Goal: Obtain resource: Obtain resource

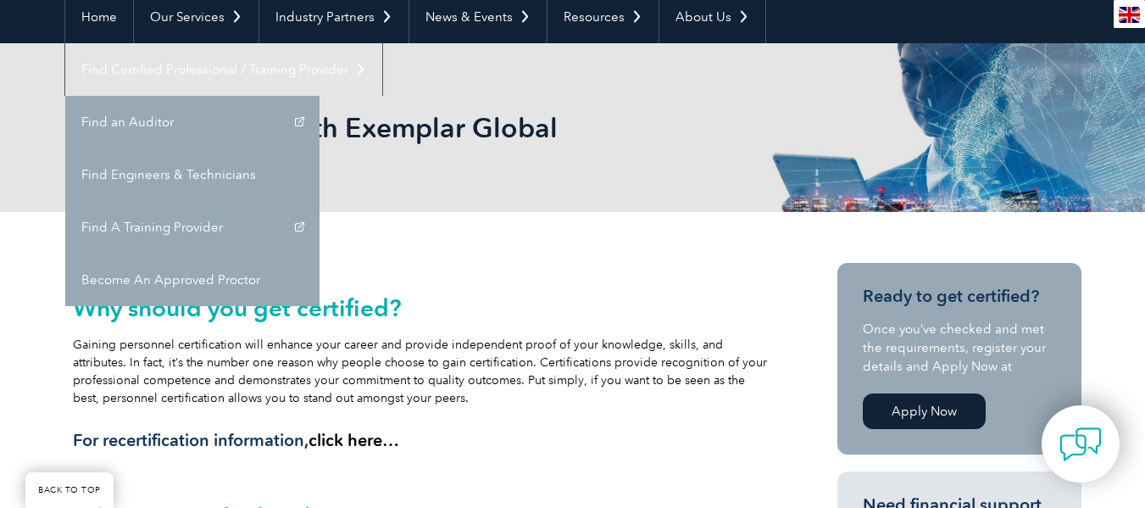
scroll to position [169, 0]
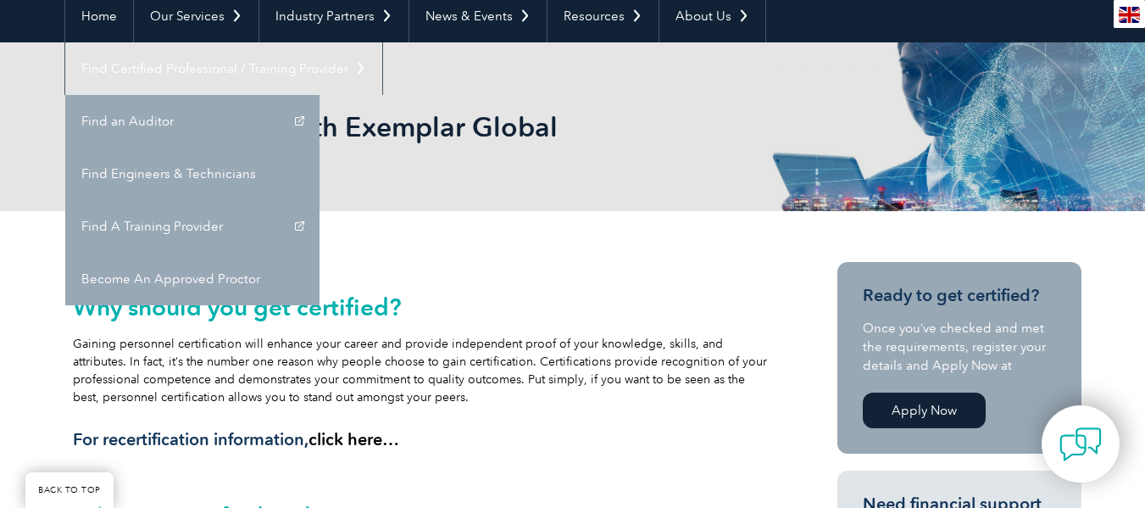
click at [541, 274] on div "Why should you get certified? Gaining personnel certification will enhance your…" at bounding box center [420, 366] width 695 height 192
click at [663, 174] on div "Getting Certified with Exemplar Global" at bounding box center [572, 126] width 1017 height 169
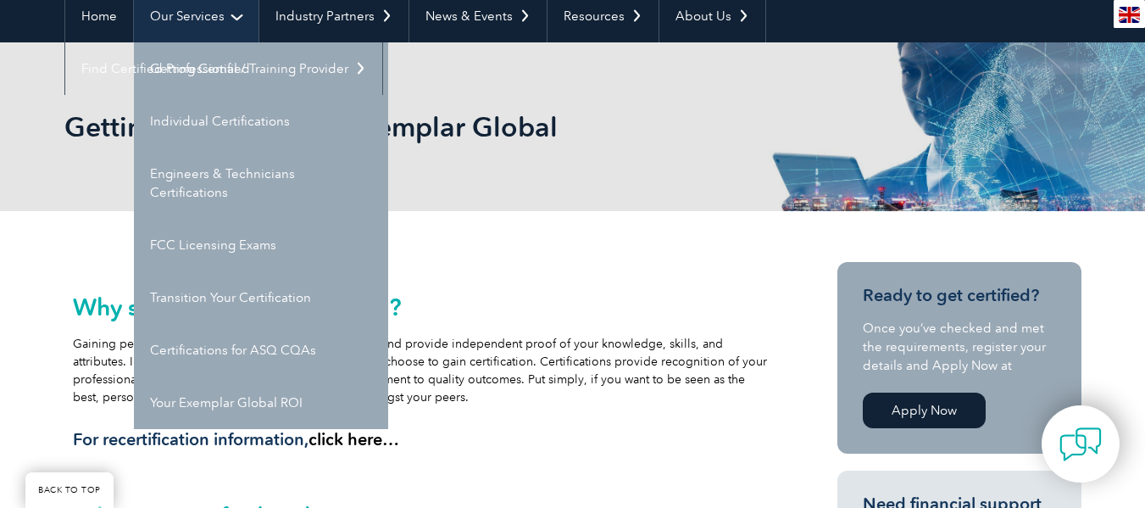
click at [219, 17] on link "Our Services" at bounding box center [196, 16] width 125 height 53
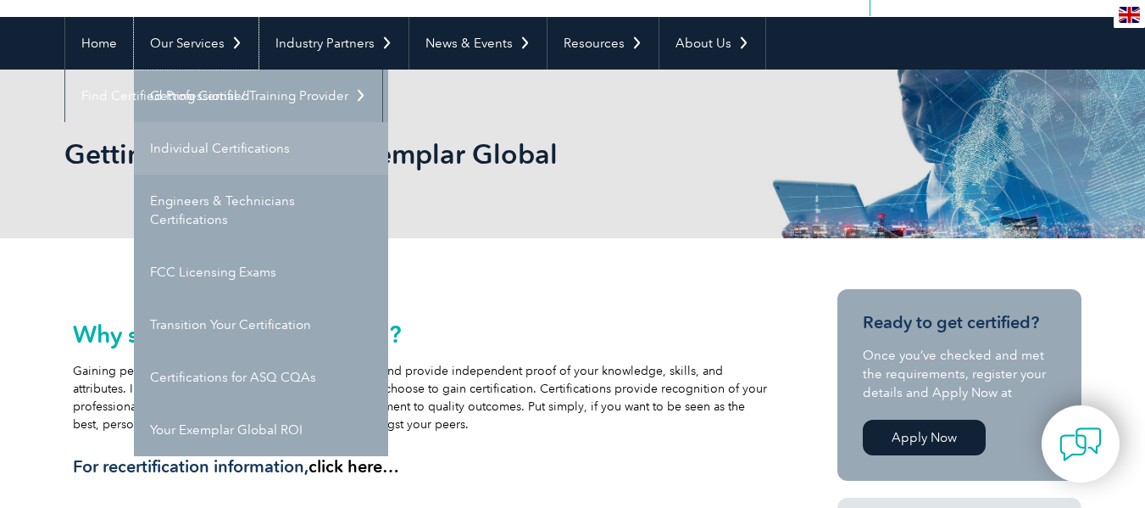
scroll to position [169, 0]
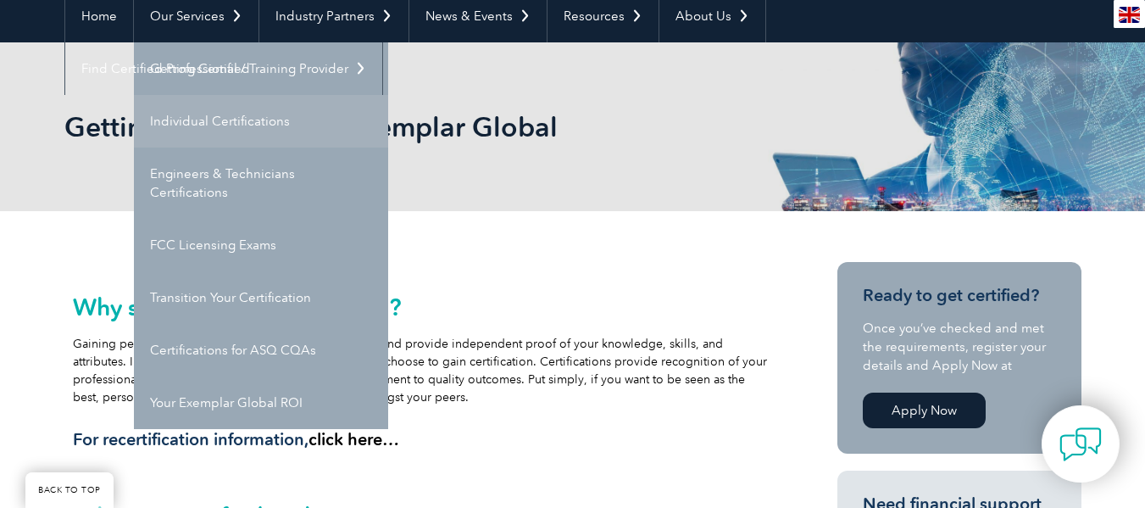
click at [245, 126] on h1 "Getting Certified with Exemplar Global" at bounding box center [389, 126] width 651 height 33
click at [276, 119] on link "Individual Certifications" at bounding box center [261, 121] width 254 height 53
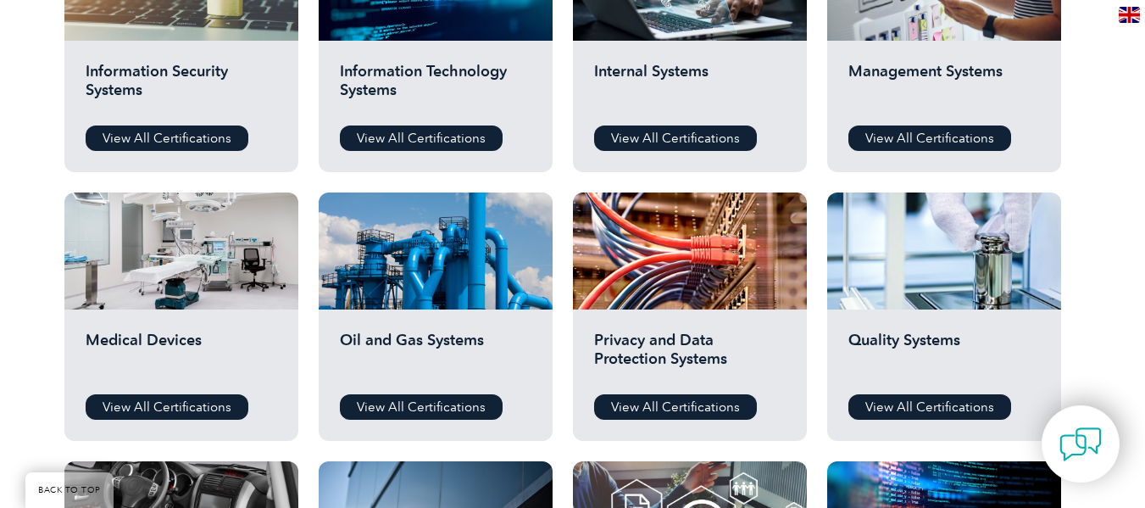
scroll to position [1017, 0]
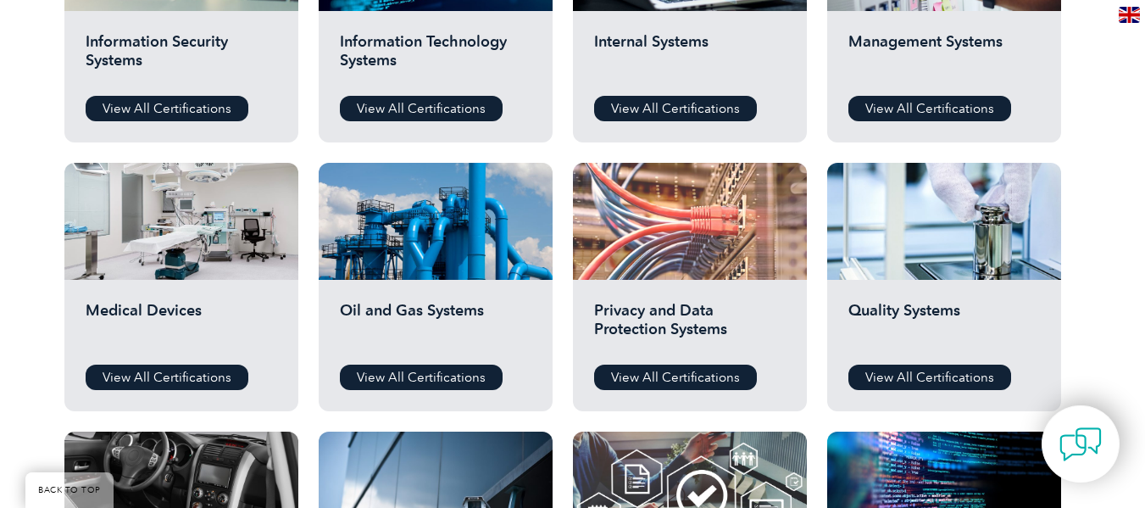
click at [669, 259] on div at bounding box center [690, 221] width 234 height 117
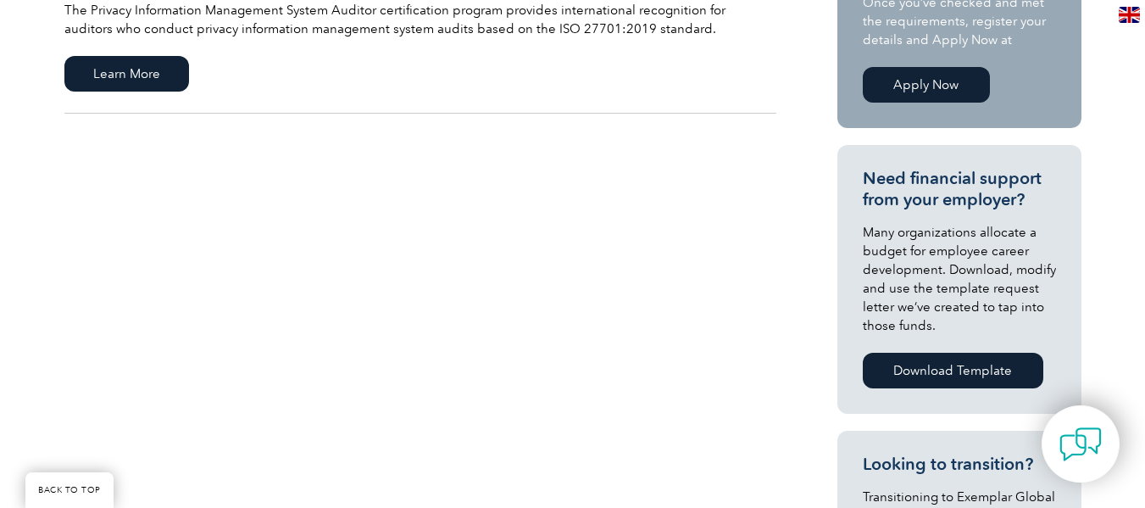
scroll to position [276, 0]
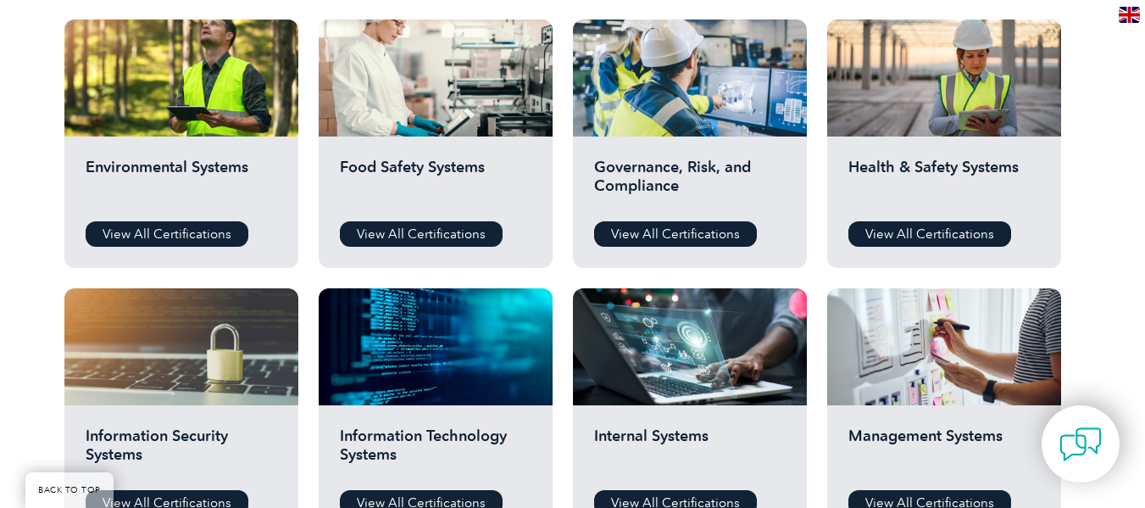
scroll to position [593, 0]
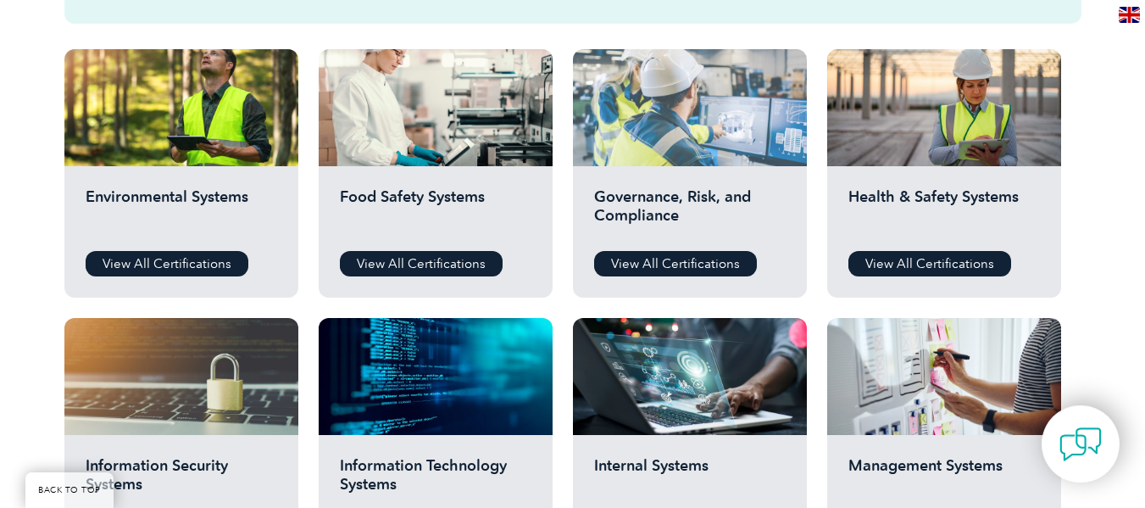
click at [663, 147] on div at bounding box center [690, 107] width 234 height 117
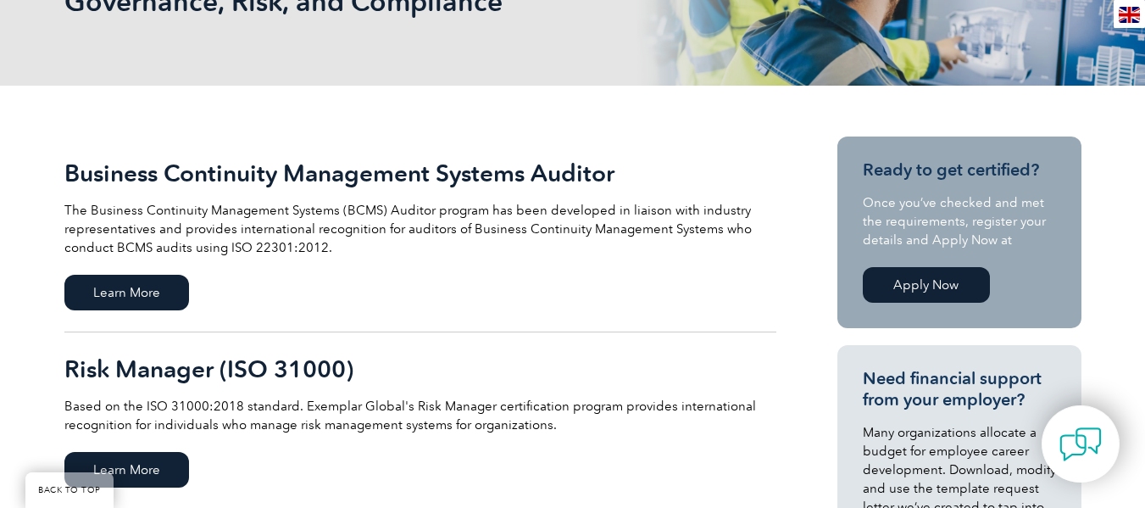
scroll to position [339, 0]
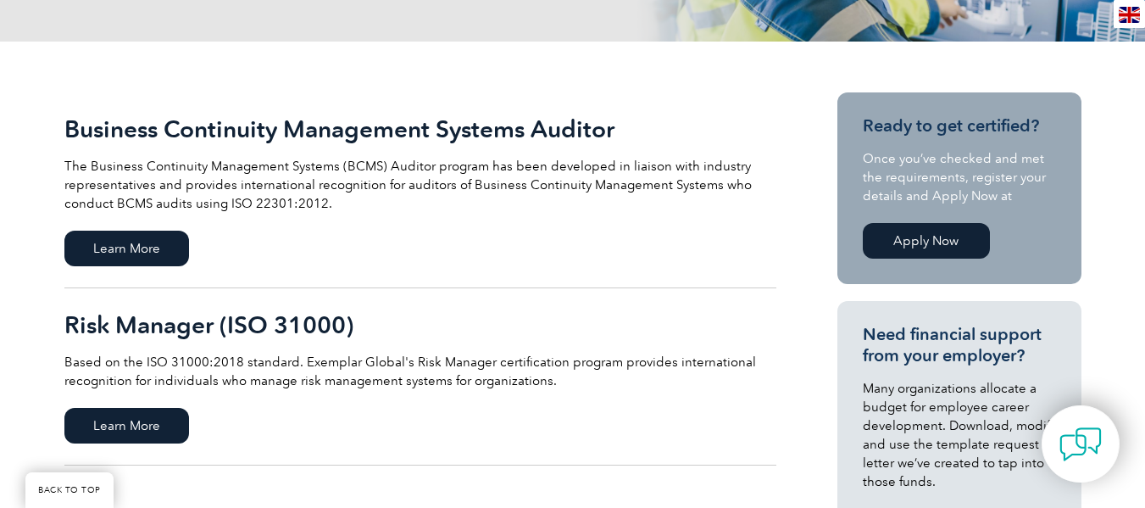
click at [330, 325] on h2 "Risk Manager (ISO 31000)" at bounding box center [420, 324] width 712 height 27
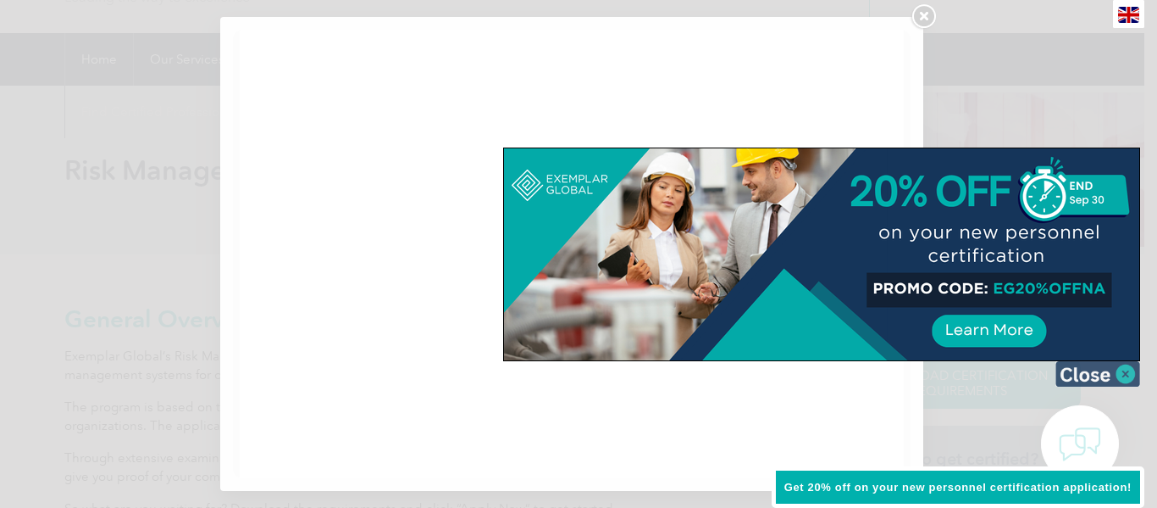
click at [1122, 378] on img at bounding box center [1098, 373] width 85 height 25
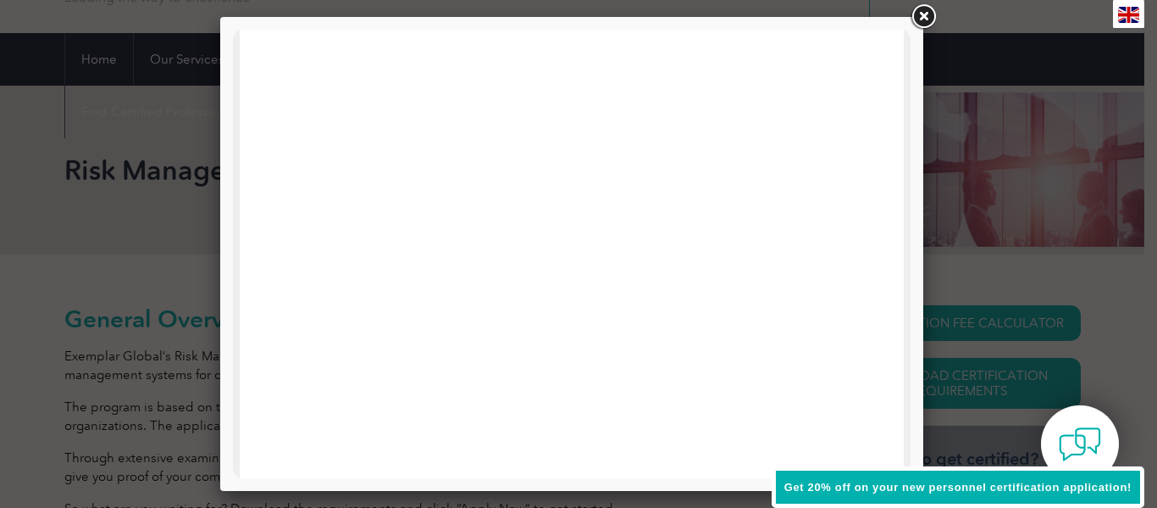
click at [918, 19] on link at bounding box center [923, 17] width 31 height 31
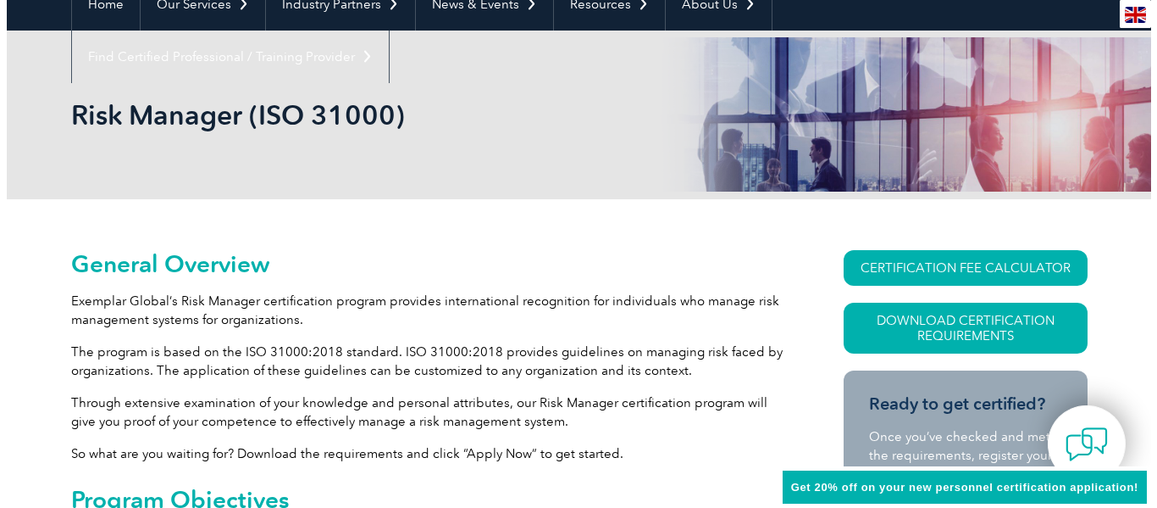
scroll to position [211, 0]
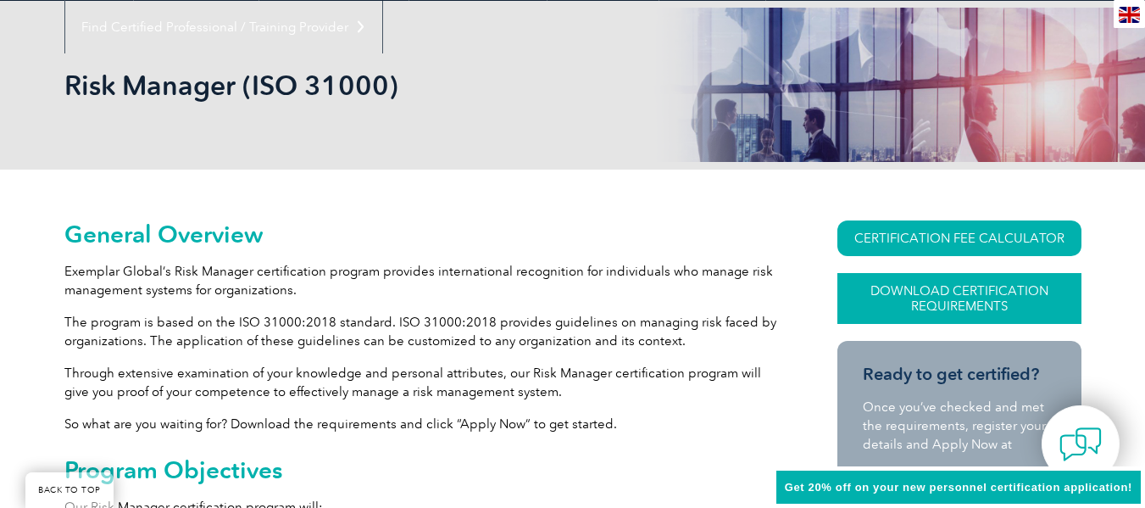
click at [915, 297] on link "Download Certification Requirements" at bounding box center [959, 298] width 244 height 51
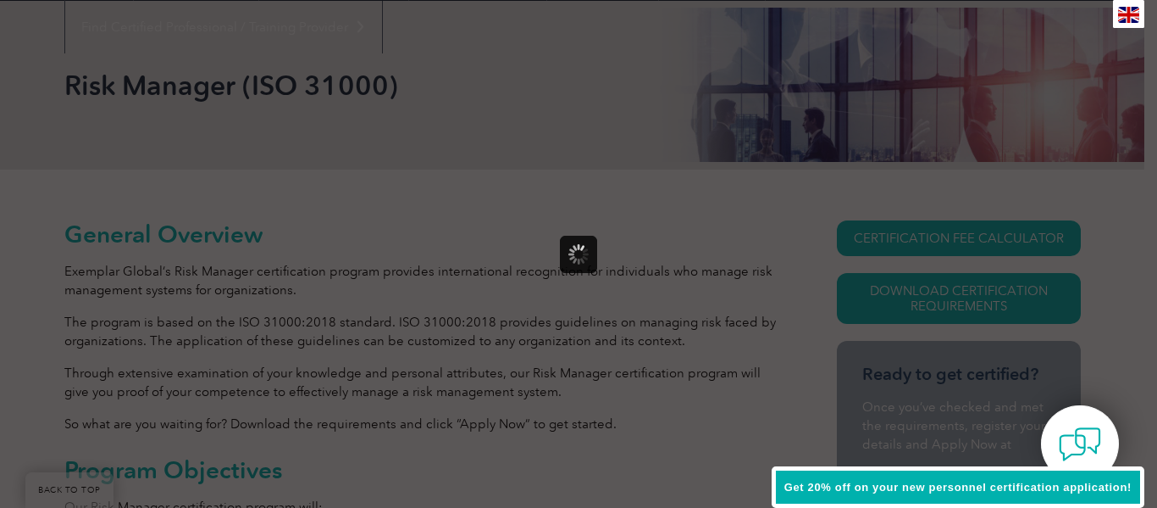
scroll to position [0, 0]
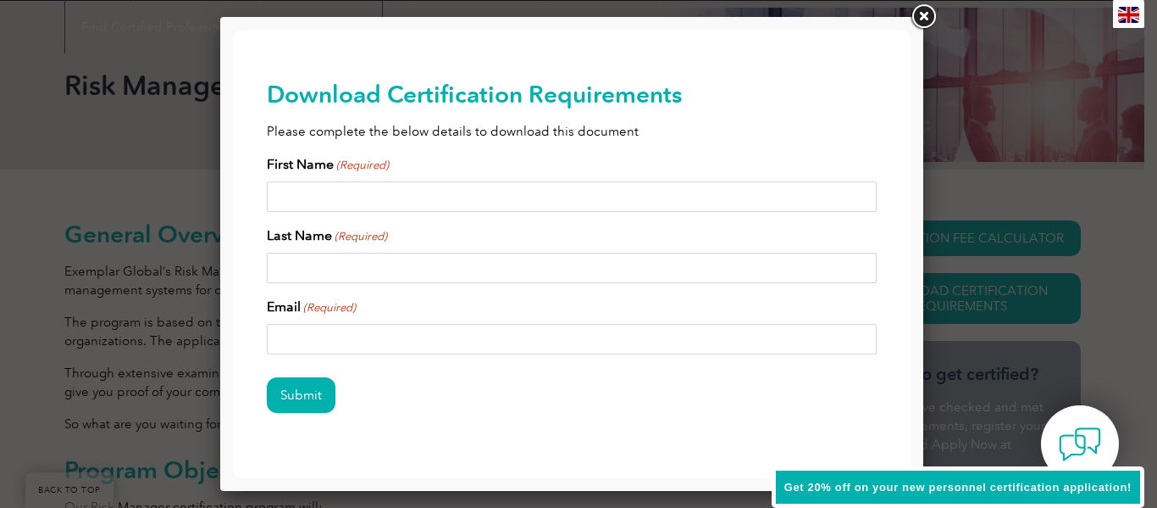
click at [388, 186] on input "First Name (Required)" at bounding box center [572, 196] width 610 height 31
type input "Albert"
type input "Mariki"
click at [347, 325] on input "Email (Required)" at bounding box center [572, 339] width 610 height 31
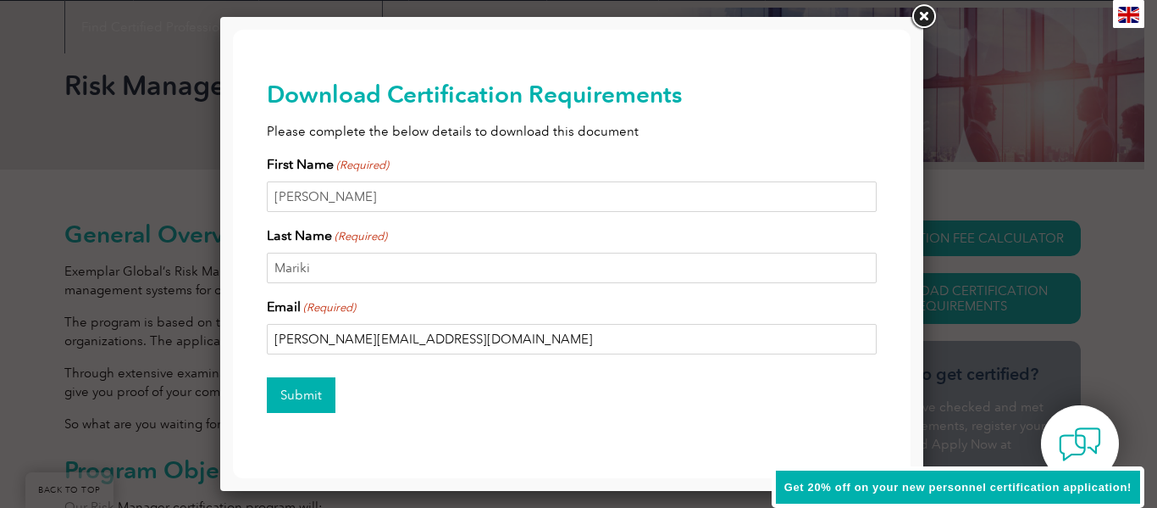
type input "albert.mariki@gmail.com"
click at [291, 402] on input "Submit" at bounding box center [301, 395] width 69 height 36
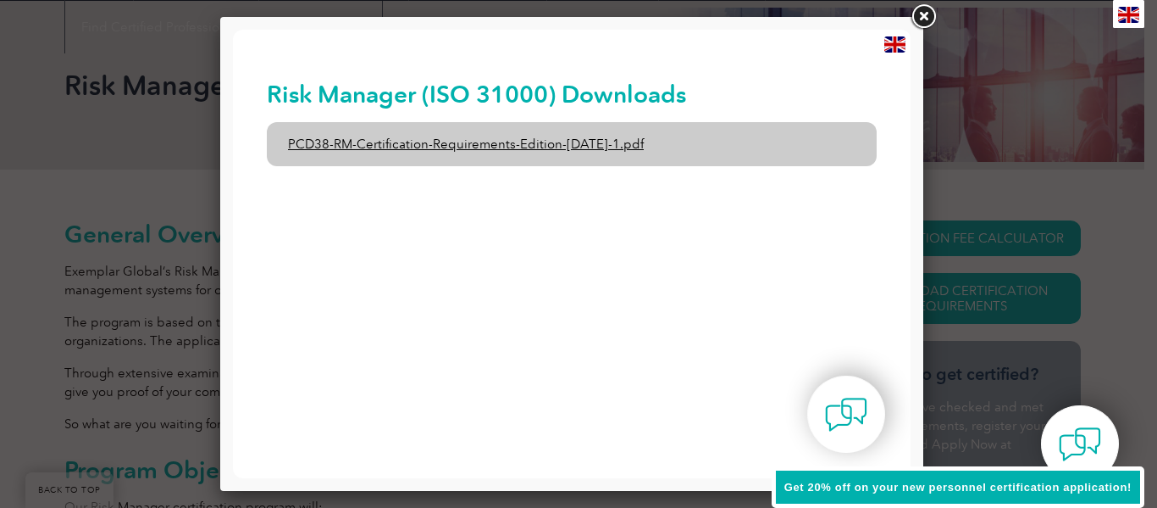
click at [541, 144] on link "PCD38-RM-Certification-Requirements-Edition-1-June-2020-1.pdf" at bounding box center [572, 144] width 610 height 44
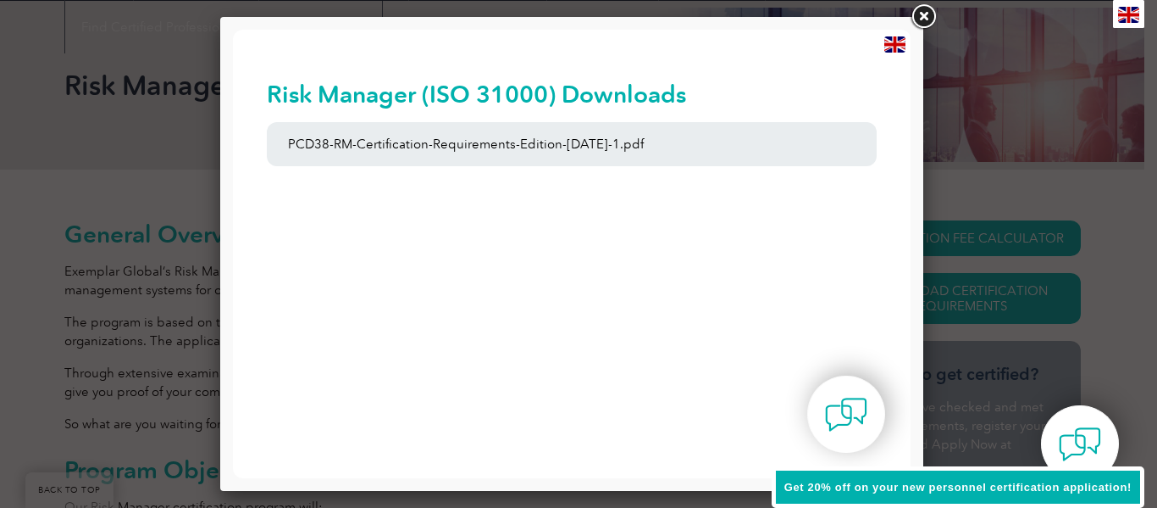
click at [928, 11] on link at bounding box center [923, 17] width 31 height 31
